Goal: Transaction & Acquisition: Purchase product/service

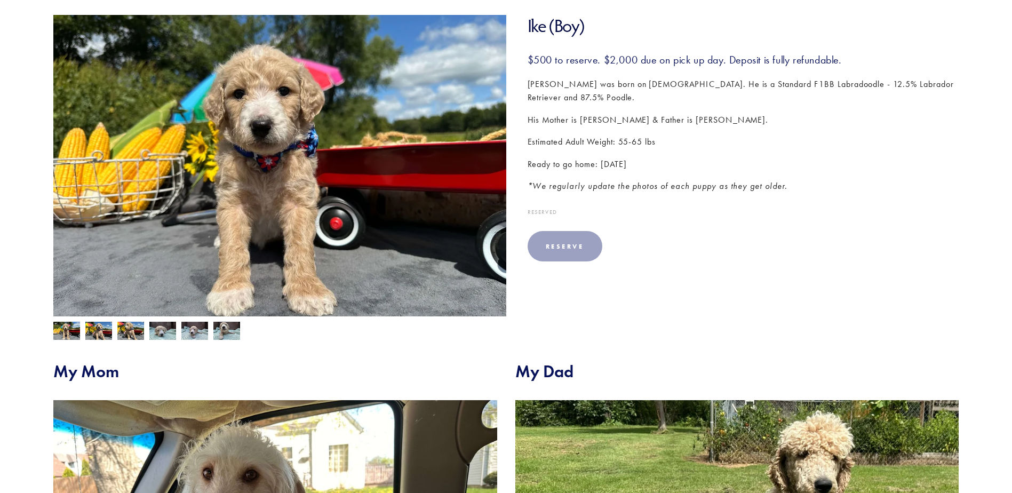
click at [576, 242] on div "Reserve" at bounding box center [565, 246] width 38 height 8
click at [576, 235] on body "No results found. Cart 0 About Our Pups Back" at bounding box center [506, 447] width 1012 height 1215
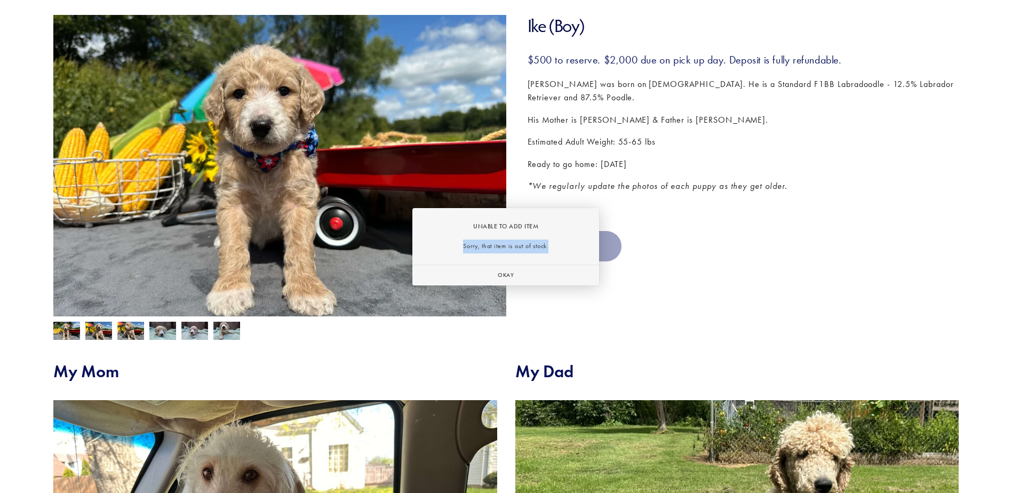
click at [576, 235] on div "Unable to Add Item Sorry, that item is out of stock. Okay" at bounding box center [505, 246] width 187 height 77
click at [742, 227] on div at bounding box center [506, 246] width 1012 height 493
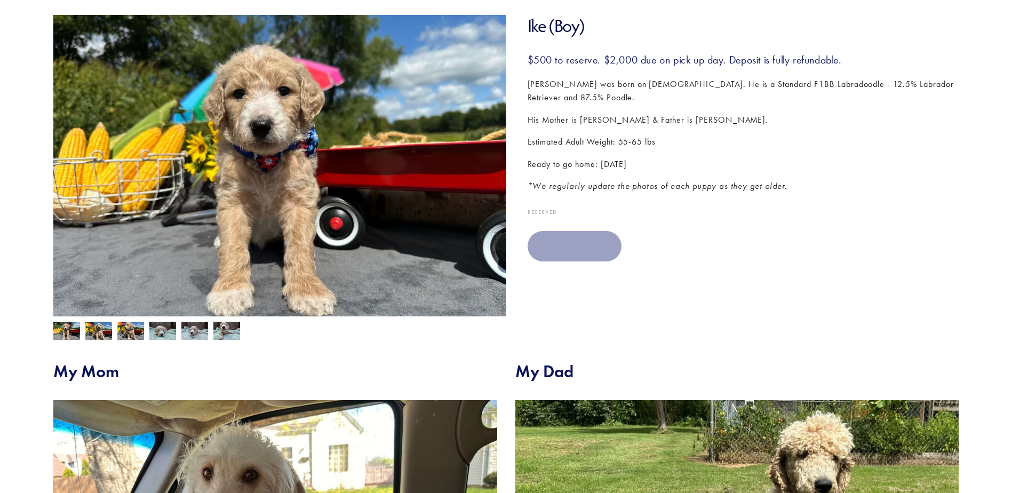
drag, startPoint x: 643, startPoint y: 242, endPoint x: 623, endPoint y: 236, distance: 21.2
click at [638, 241] on section "Ike (Boy) $500.00 $500 to reserve. $2,000 due on pick up day. Deposit is fully …" at bounding box center [732, 146] width 453 height 262
click at [600, 242] on div "Reserve" at bounding box center [575, 246] width 58 height 8
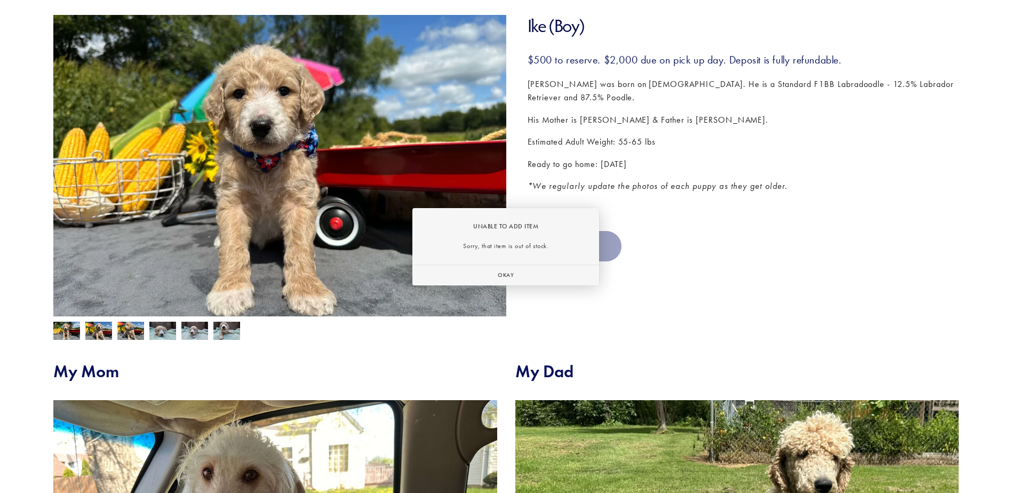
click at [582, 232] on div "Unable to Add Item Sorry, that item is out of stock. Okay" at bounding box center [505, 246] width 187 height 77
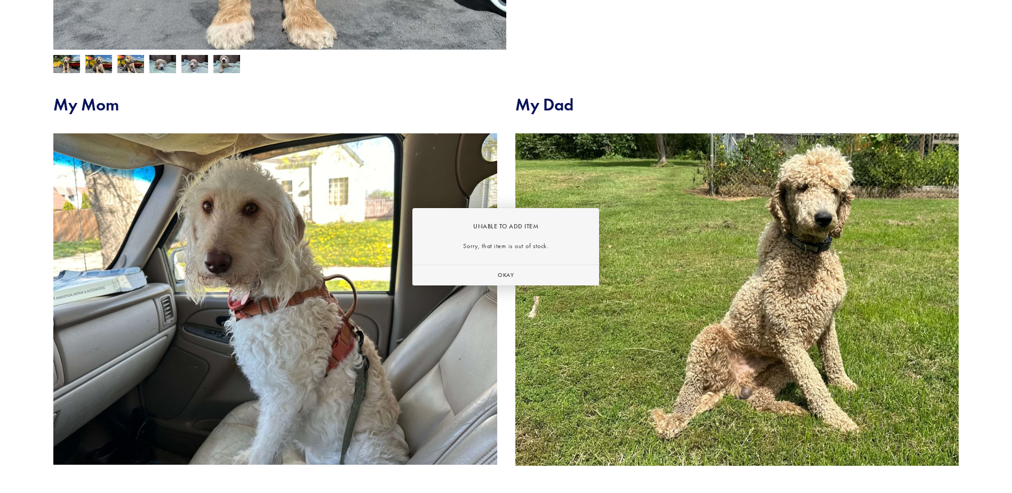
scroll to position [53, 0]
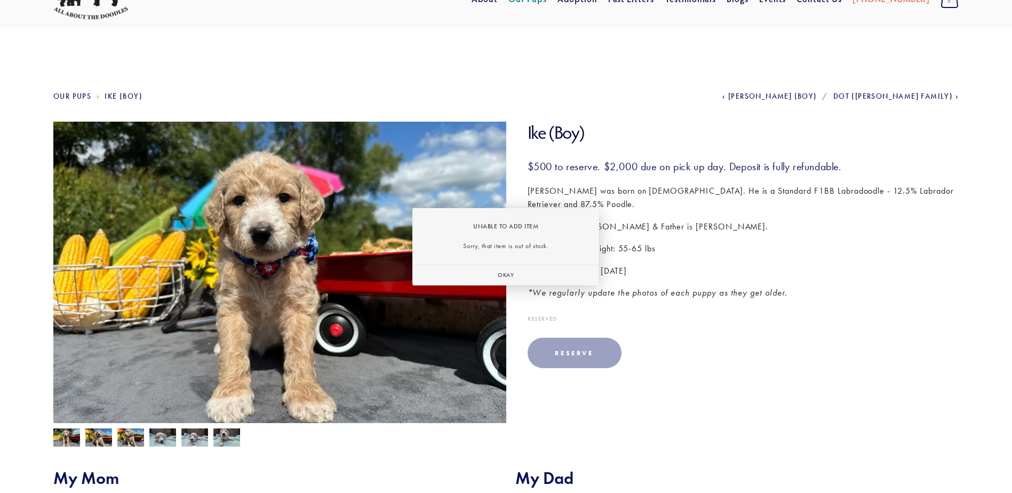
click at [205, 223] on div at bounding box center [506, 246] width 1012 height 493
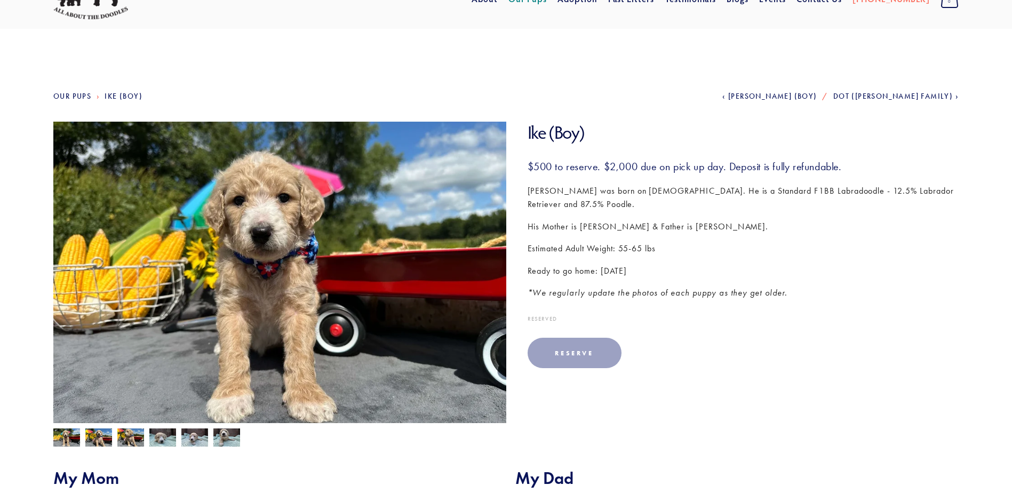
click at [247, 198] on div at bounding box center [506, 246] width 1012 height 493
click at [284, 276] on img at bounding box center [279, 292] width 453 height 340
drag, startPoint x: 729, startPoint y: 355, endPoint x: 515, endPoint y: 324, distance: 216.5
click at [725, 355] on section "Ike (Boy) $500.00 $500 to reserve. $2,000 due on pick up day. Deposit is fully …" at bounding box center [732, 253] width 453 height 262
click at [508, 324] on section "Ike (Boy) $500.00 $500 to reserve. $2,000 due on pick up day. Deposit is fully …" at bounding box center [732, 253] width 453 height 262
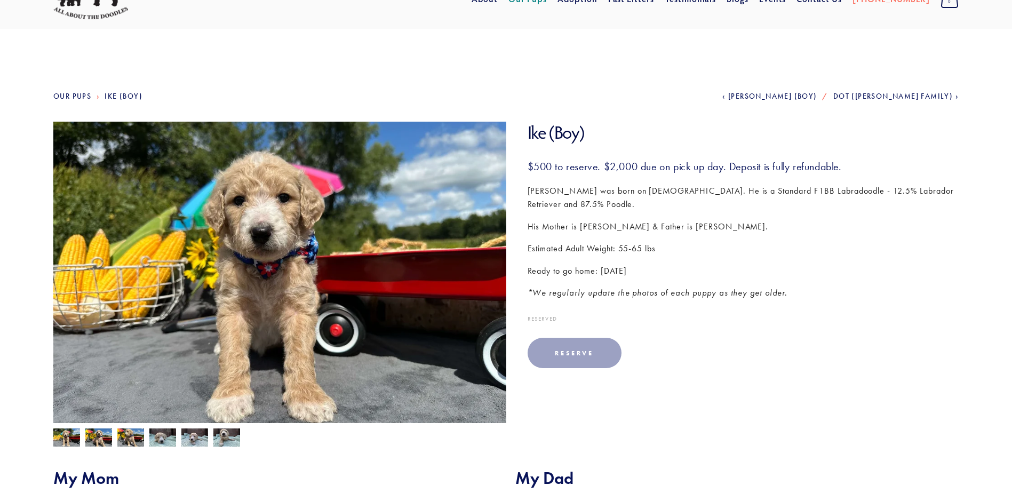
click at [579, 349] on div "Reserve" at bounding box center [575, 353] width 58 height 8
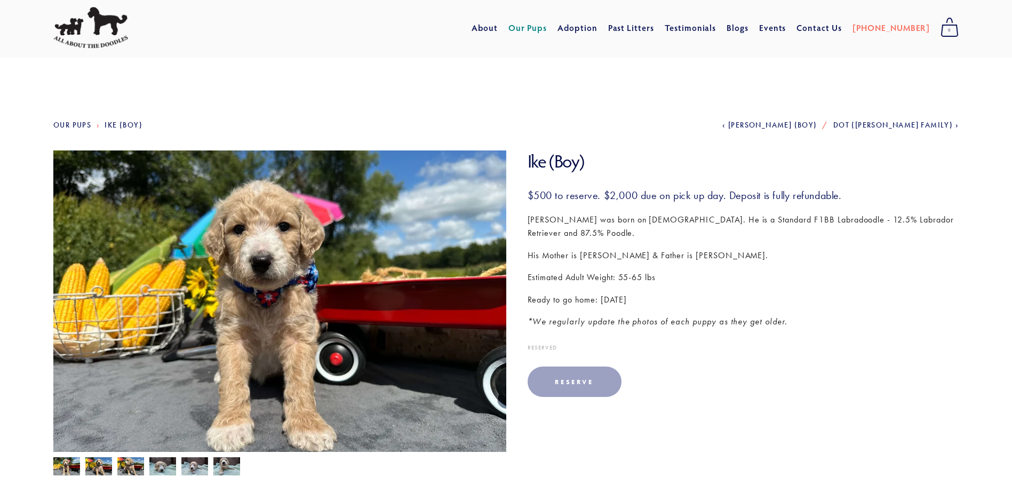
scroll to position [0, 0]
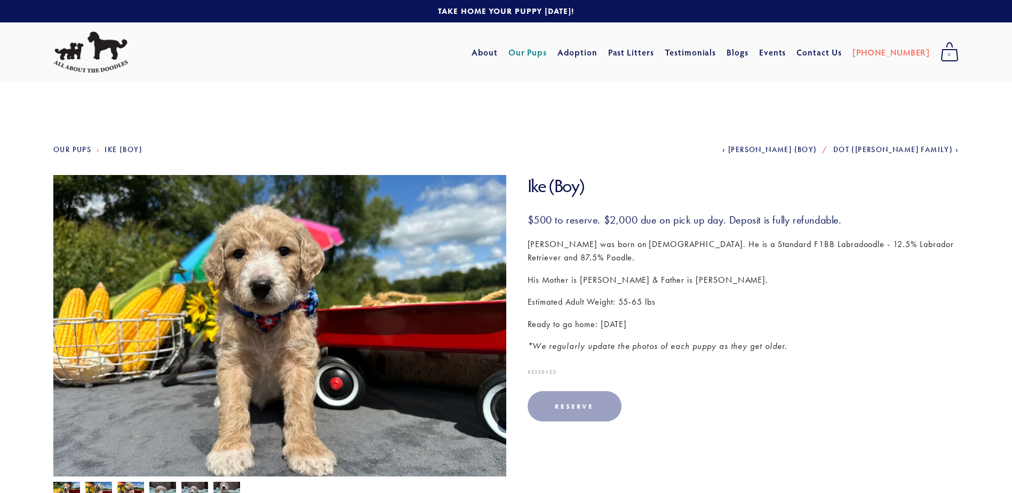
click at [547, 52] on link "Our Pups" at bounding box center [527, 52] width 39 height 19
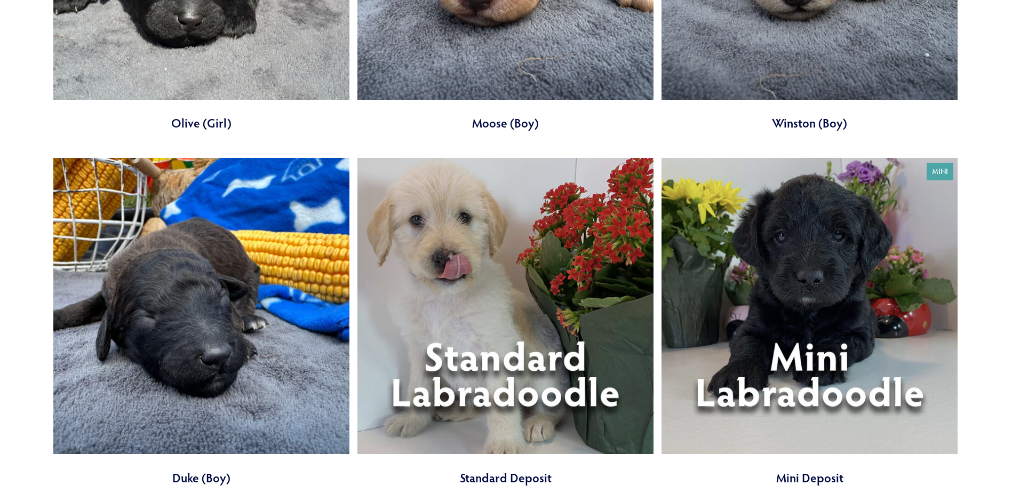
scroll to position [4506, 0]
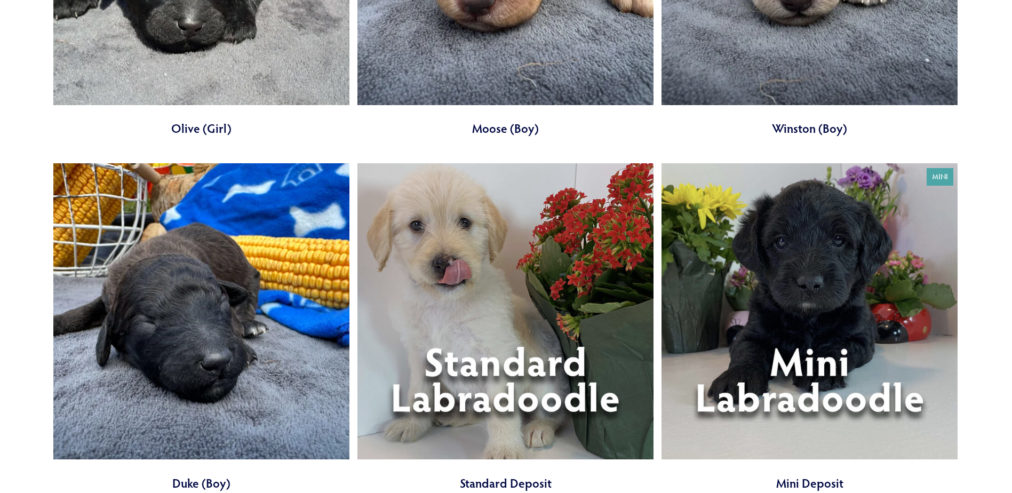
click at [485, 357] on link at bounding box center [505, 327] width 296 height 328
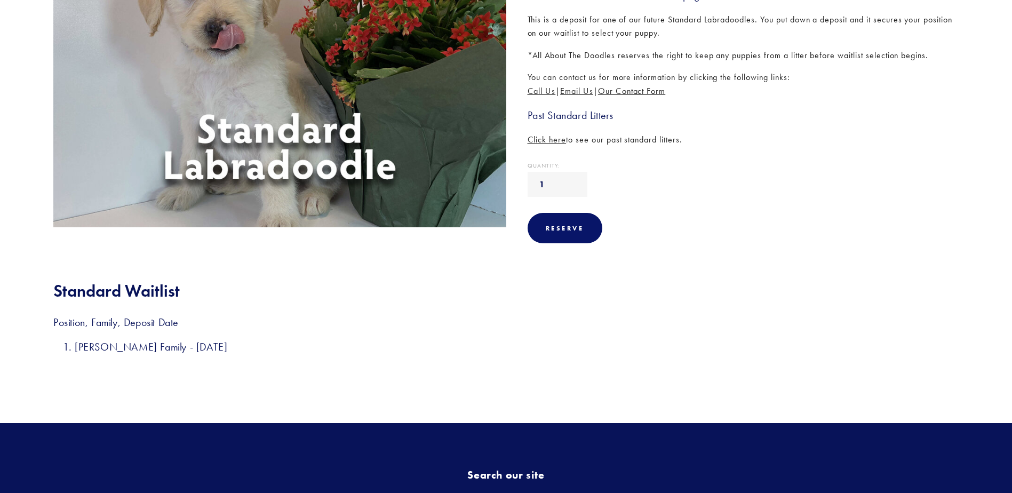
scroll to position [267, 0]
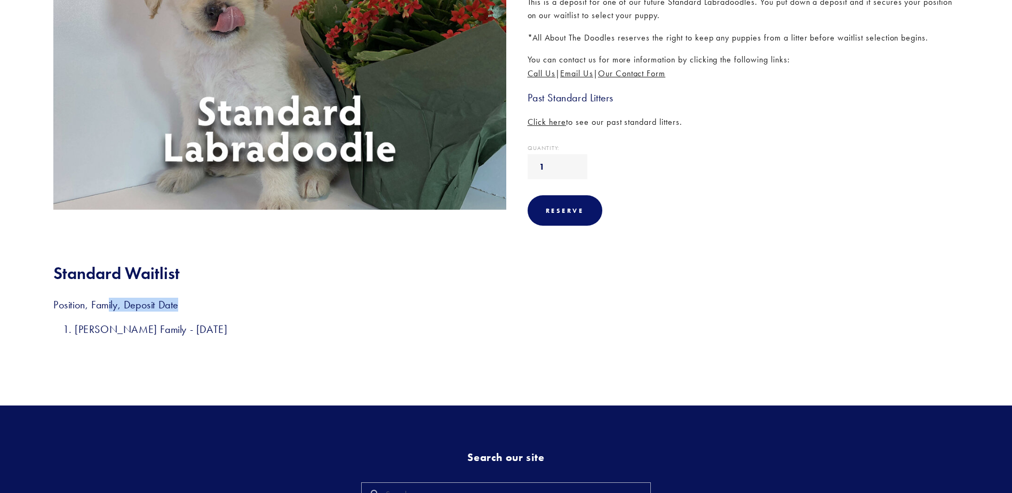
drag, startPoint x: 110, startPoint y: 305, endPoint x: 183, endPoint y: 303, distance: 73.6
click at [183, 303] on h3 "Position, Family, Deposit Date" at bounding box center [505, 305] width 905 height 14
drag, startPoint x: 49, startPoint y: 306, endPoint x: 235, endPoint y: 307, distance: 185.6
click at [235, 307] on div "Standard Waitlist Position, Family, Deposit Date Mika Family - 6/18/25" at bounding box center [505, 299] width 923 height 73
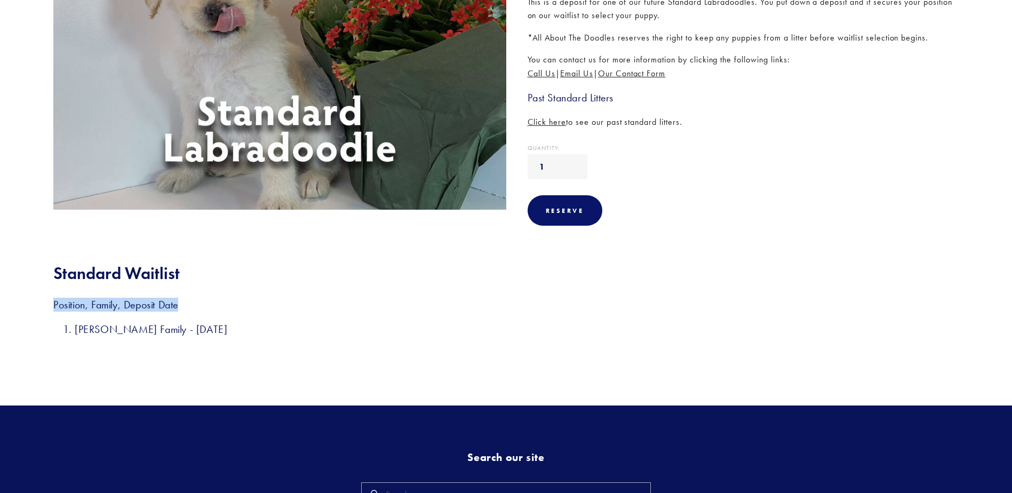
click at [235, 307] on h3 "Position, Family, Deposit Date" at bounding box center [505, 305] width 905 height 14
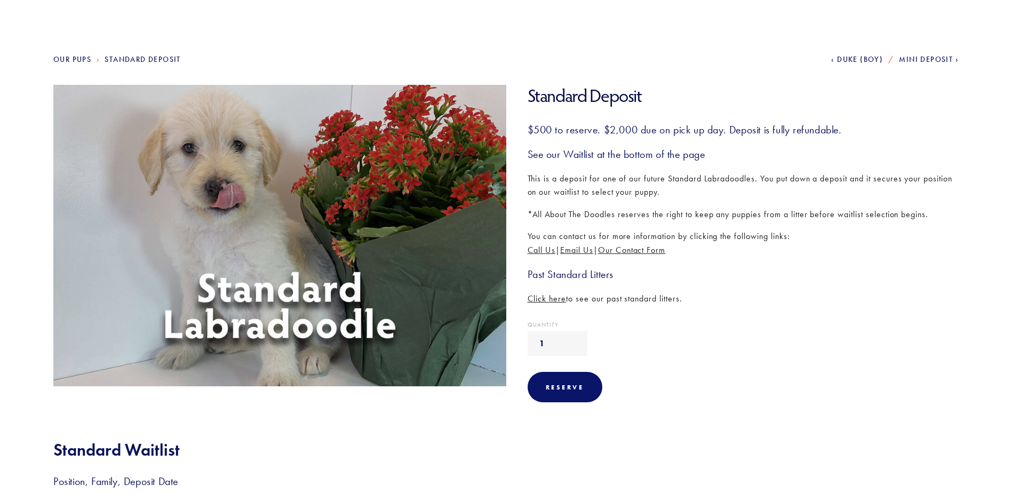
scroll to position [0, 0]
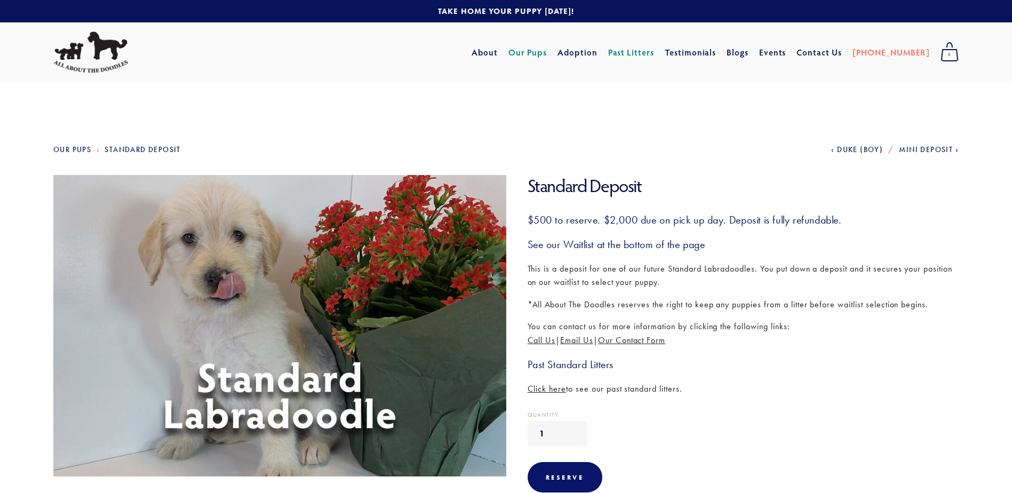
click at [547, 53] on link "Our Pups" at bounding box center [527, 52] width 39 height 19
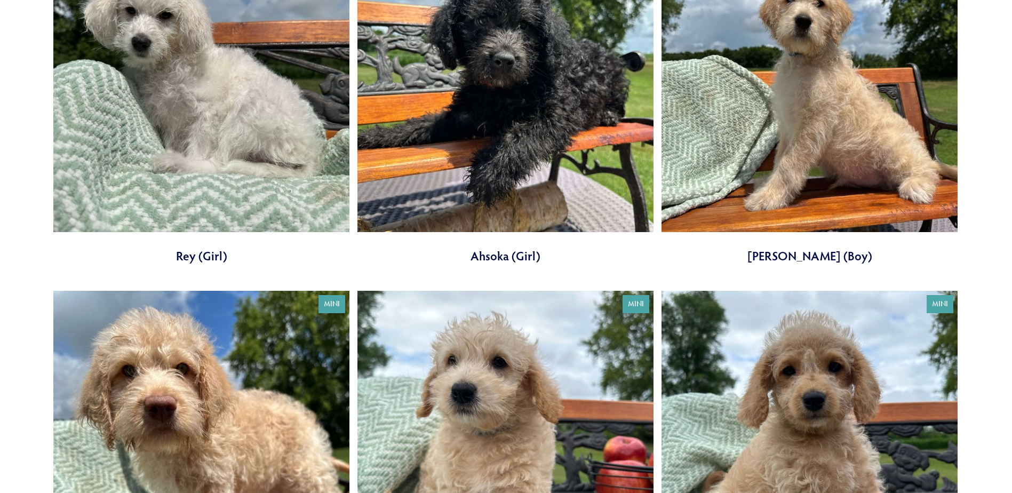
scroll to position [533, 0]
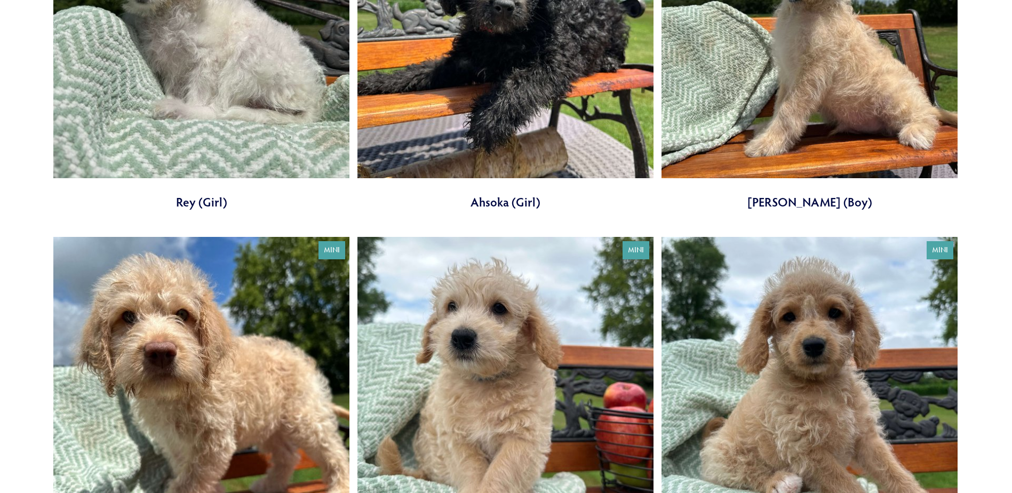
drag, startPoint x: 507, startPoint y: 357, endPoint x: 23, endPoint y: 247, distance: 495.3
drag, startPoint x: 23, startPoint y: 247, endPoint x: 50, endPoint y: 216, distance: 41.2
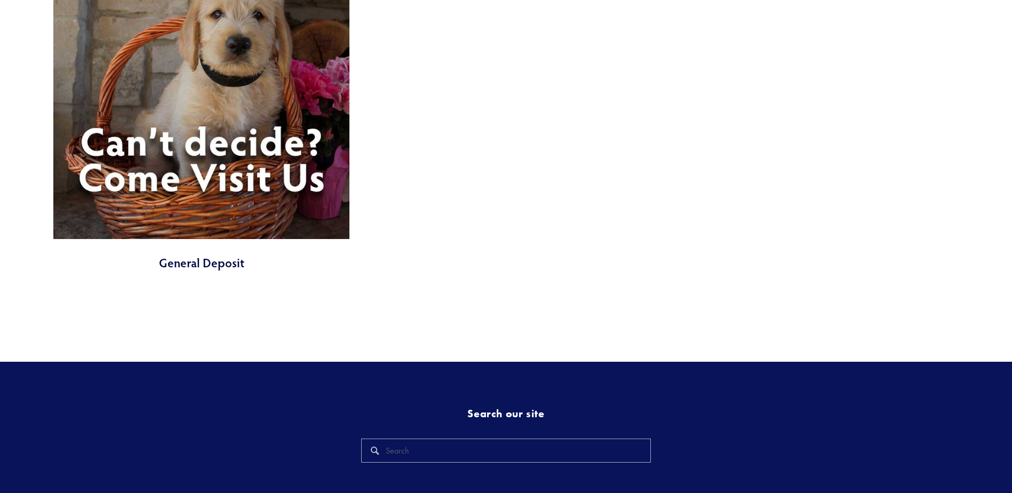
scroll to position [4959, 0]
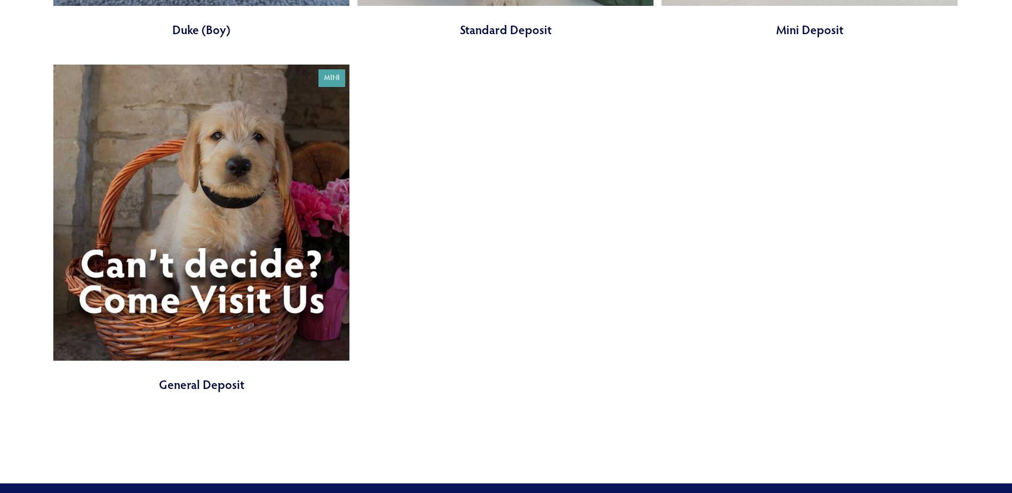
click at [195, 199] on link at bounding box center [201, 229] width 296 height 328
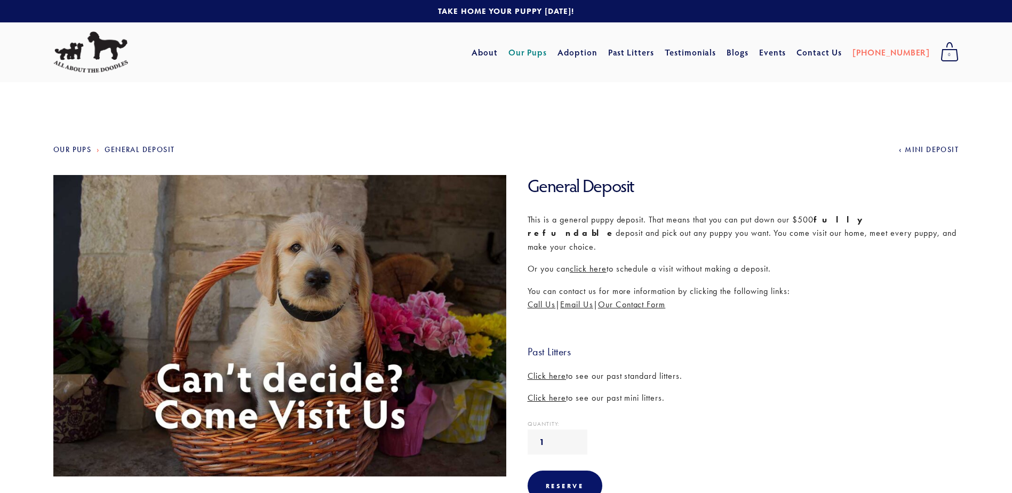
drag, startPoint x: 778, startPoint y: 226, endPoint x: 796, endPoint y: 252, distance: 31.8
click at [796, 252] on div "This is a general puppy deposit. That means that you can put down our $500 full…" at bounding box center [742, 309] width 431 height 192
click at [796, 262] on p "Or you can click here to schedule a visit without making a deposit." at bounding box center [742, 269] width 431 height 14
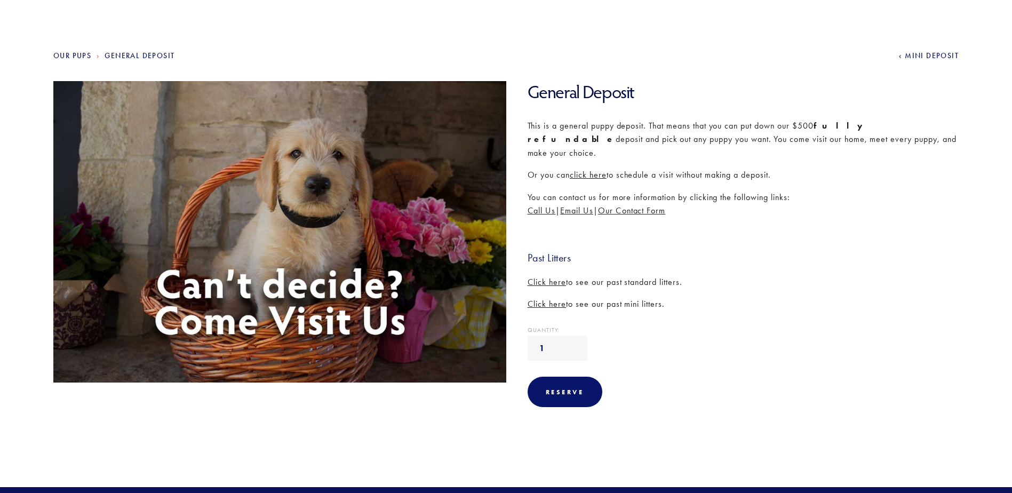
scroll to position [107, 0]
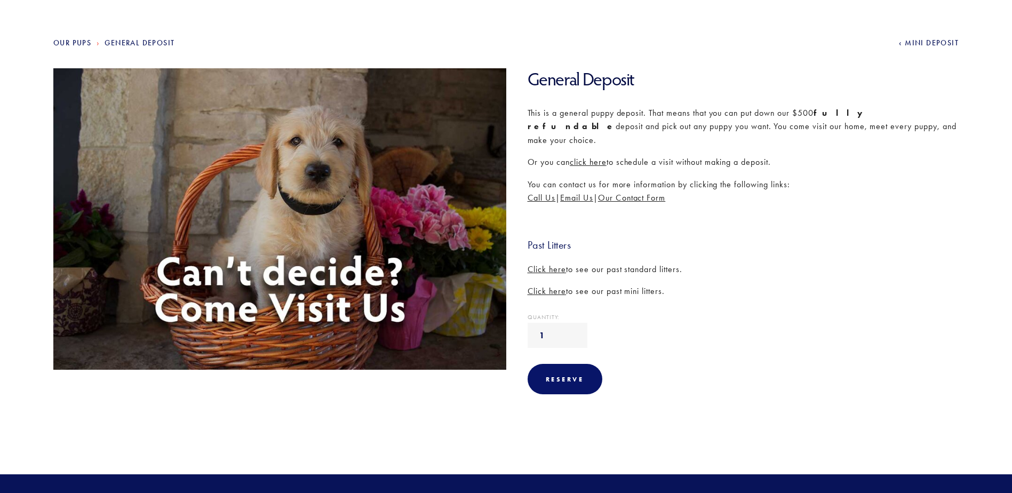
click at [557, 264] on span "Click here" at bounding box center [546, 269] width 39 height 10
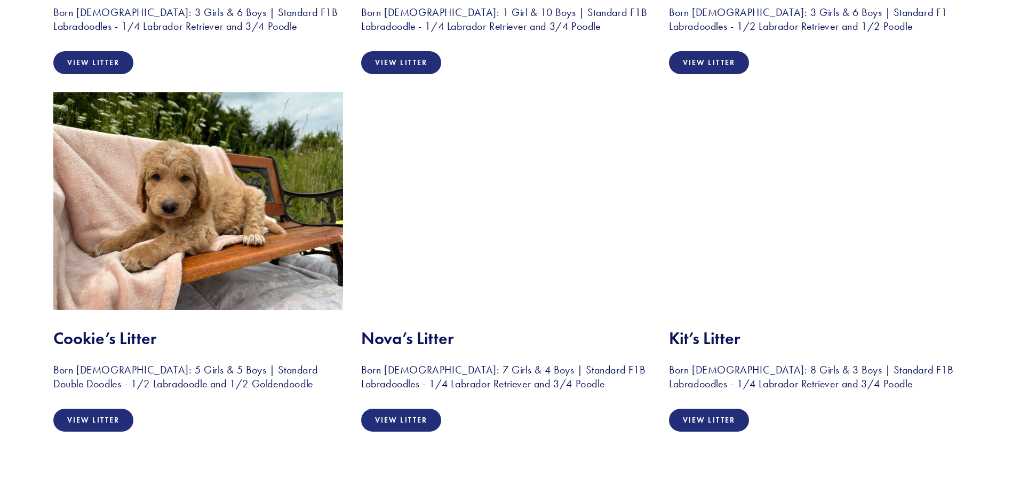
scroll to position [1226, 0]
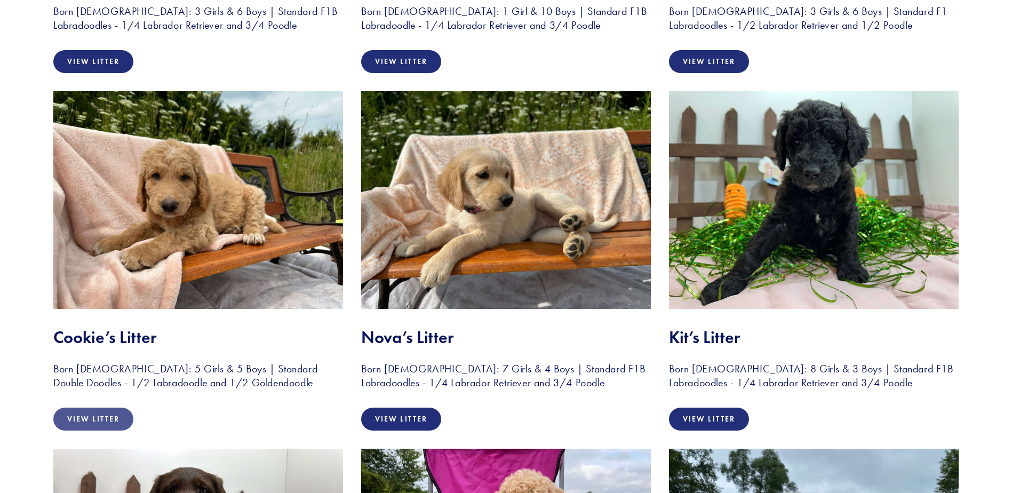
click at [111, 415] on link "View Litter" at bounding box center [93, 418] width 80 height 23
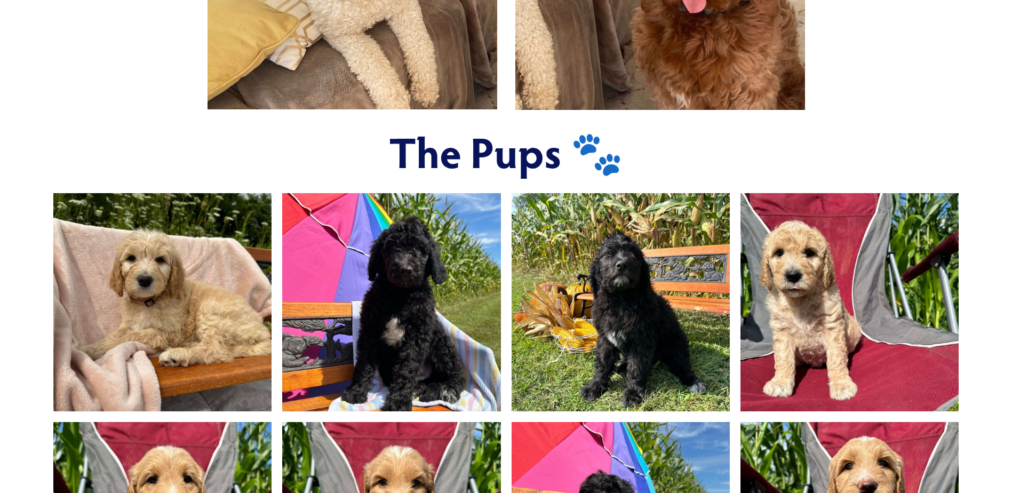
scroll to position [640, 0]
